Goal: Transaction & Acquisition: Download file/media

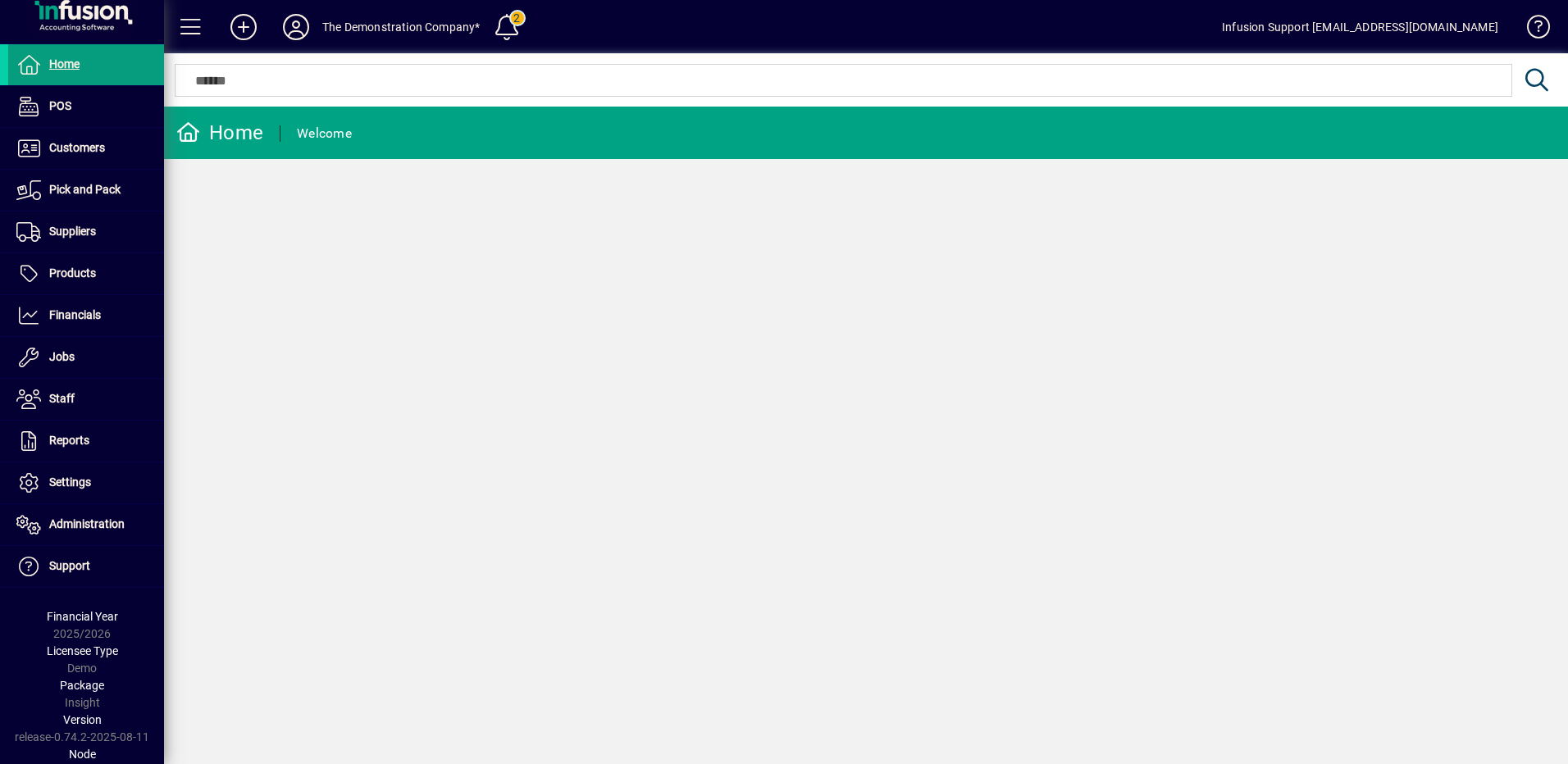
scroll to position [30, 0]
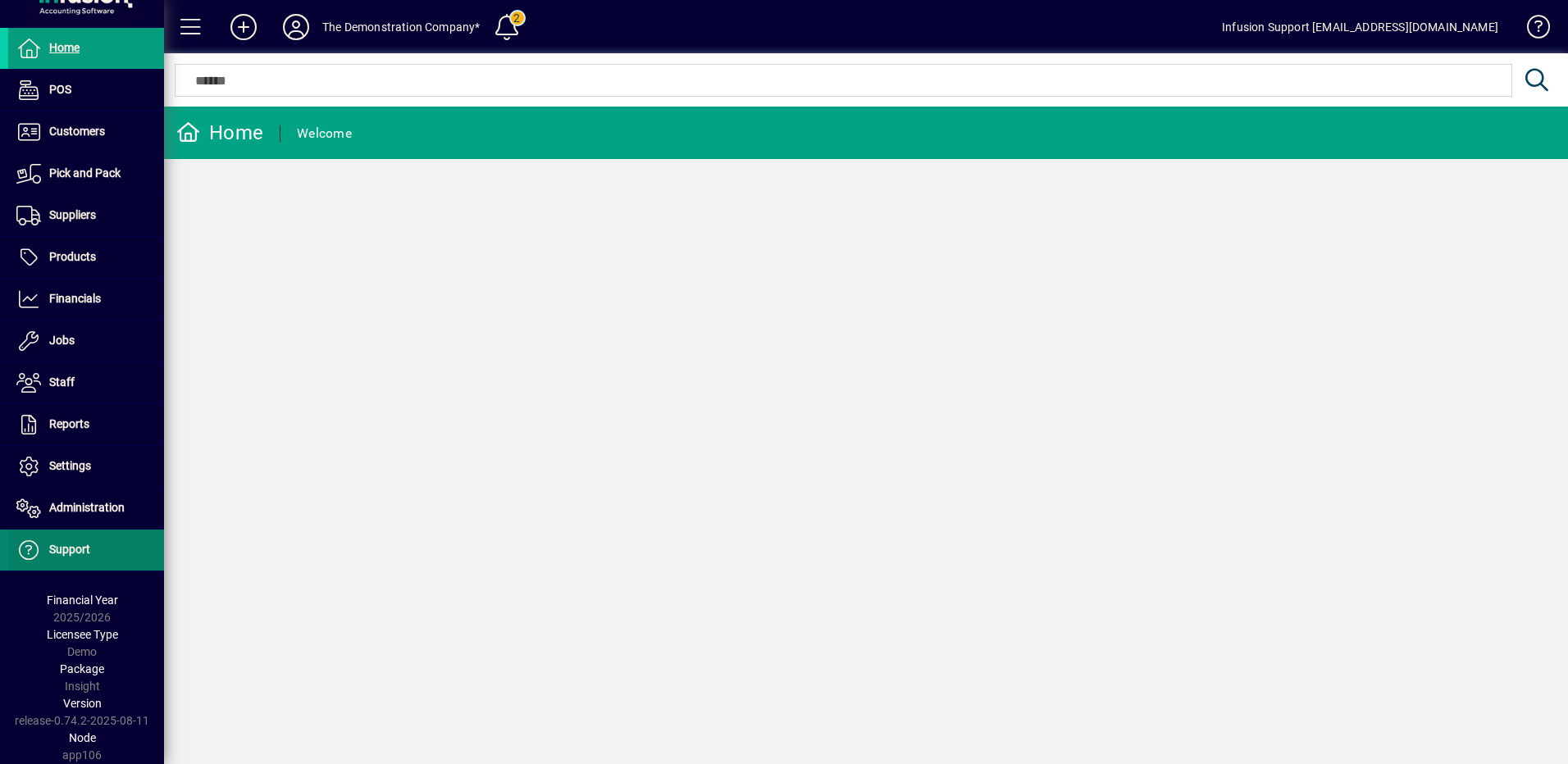
click at [77, 555] on span "Support" at bounding box center [70, 549] width 41 height 13
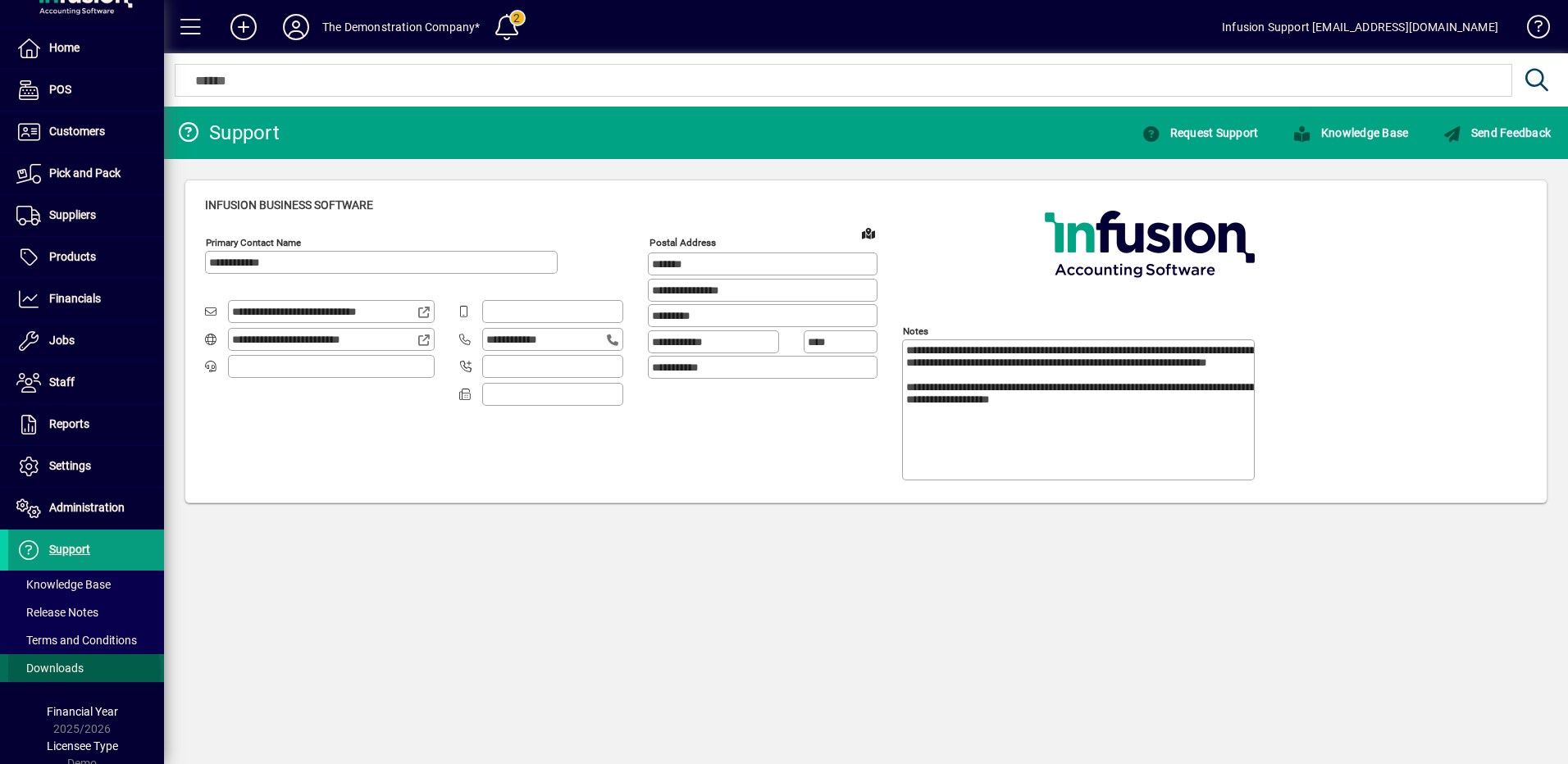
click at [84, 670] on span at bounding box center [86, 668] width 156 height 39
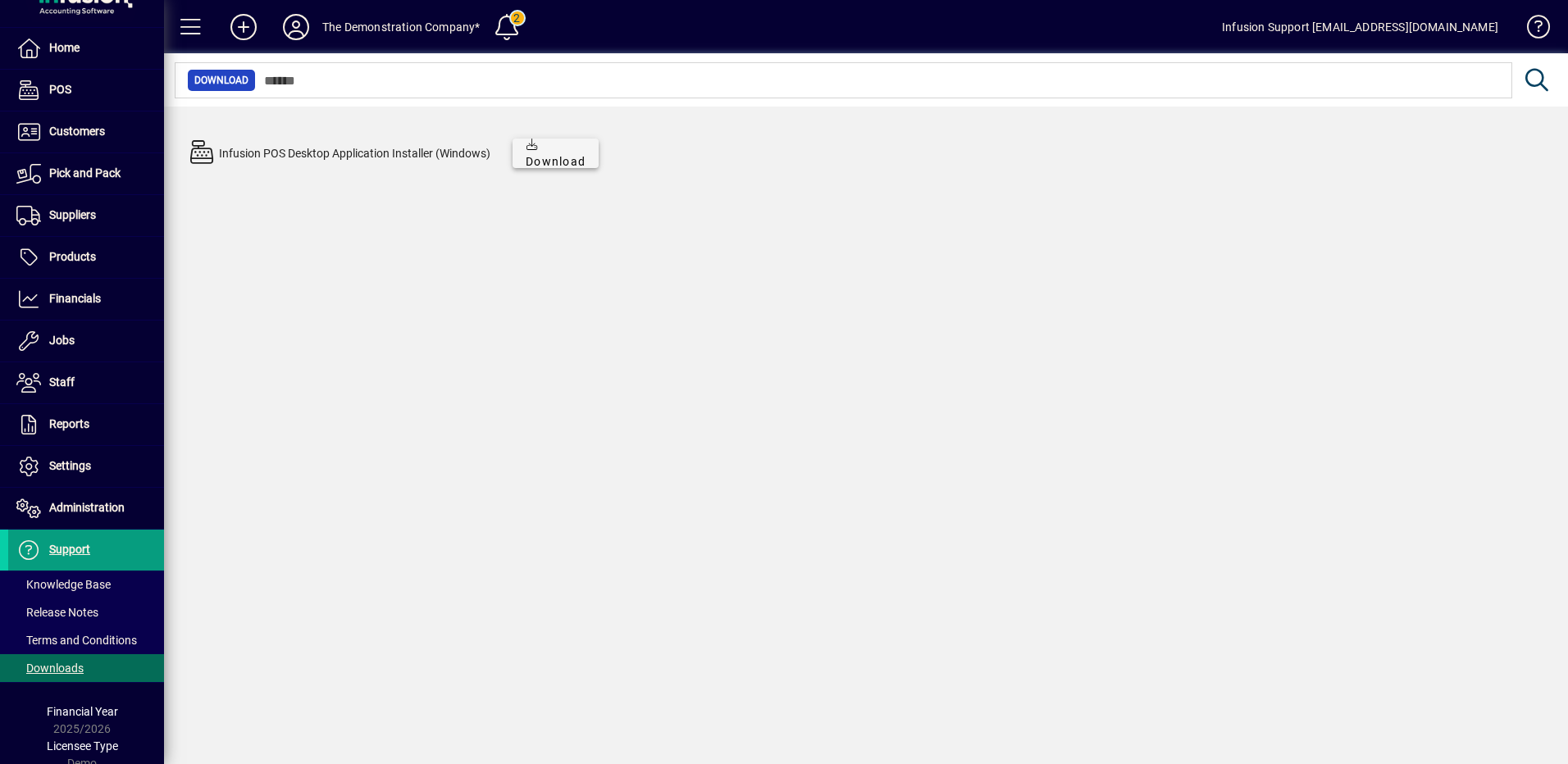
click at [565, 152] on span "Download" at bounding box center [555, 153] width 60 height 35
